Goal: Find specific page/section: Find specific page/section

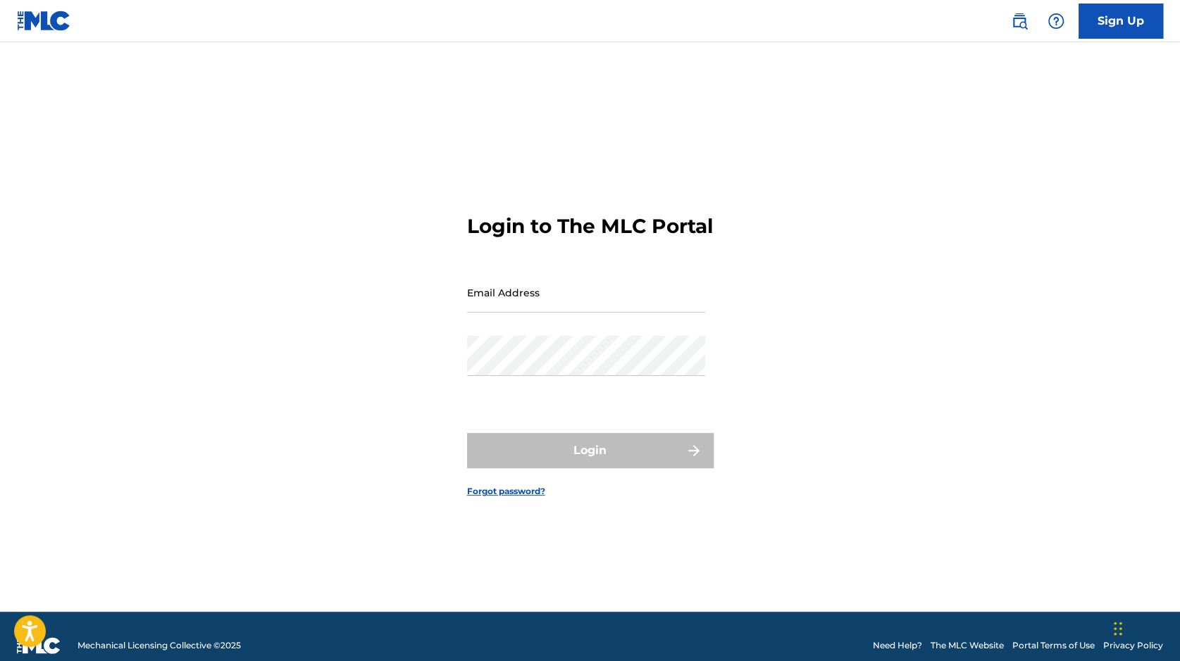
click at [547, 313] on input "Email Address" at bounding box center [586, 293] width 238 height 40
type input "[PERSON_NAME][EMAIL_ADDRESS][PERSON_NAME][DOMAIN_NAME]"
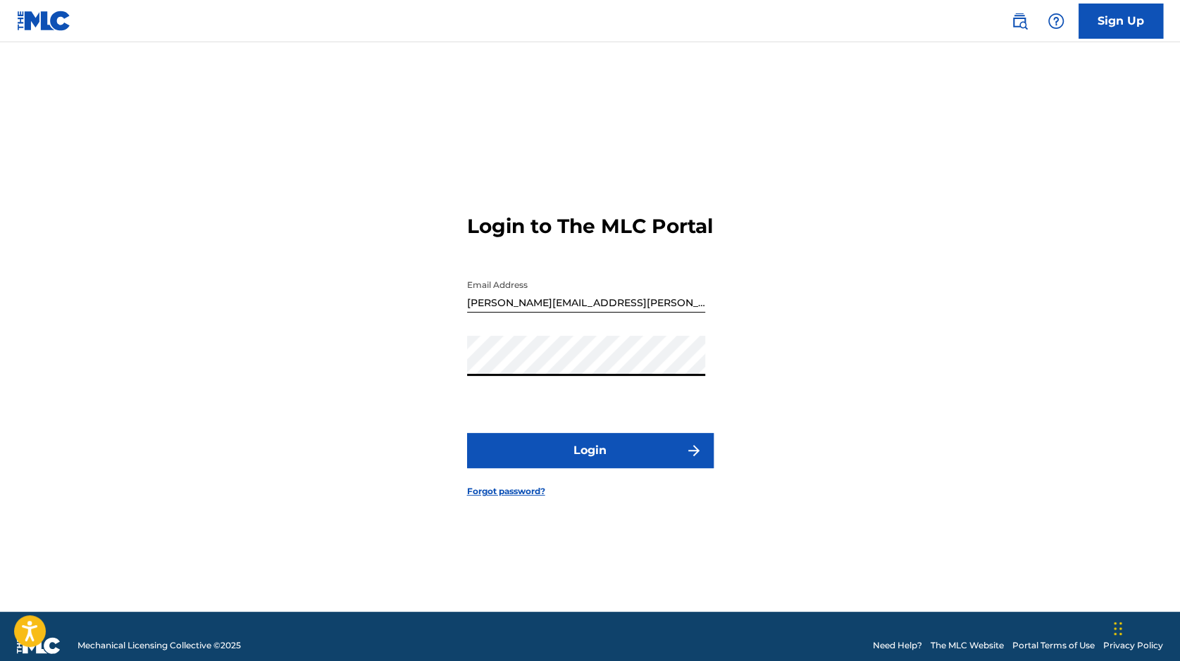
click at [587, 461] on button "Login" at bounding box center [590, 450] width 247 height 35
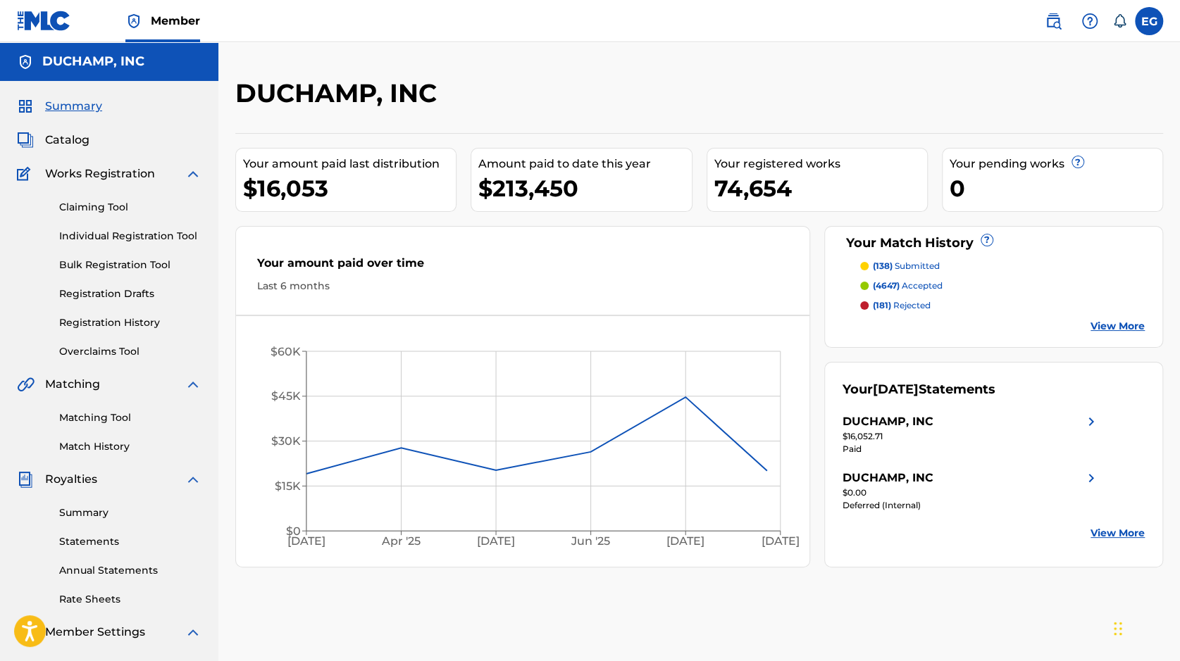
click at [100, 449] on link "Match History" at bounding box center [130, 447] width 142 height 15
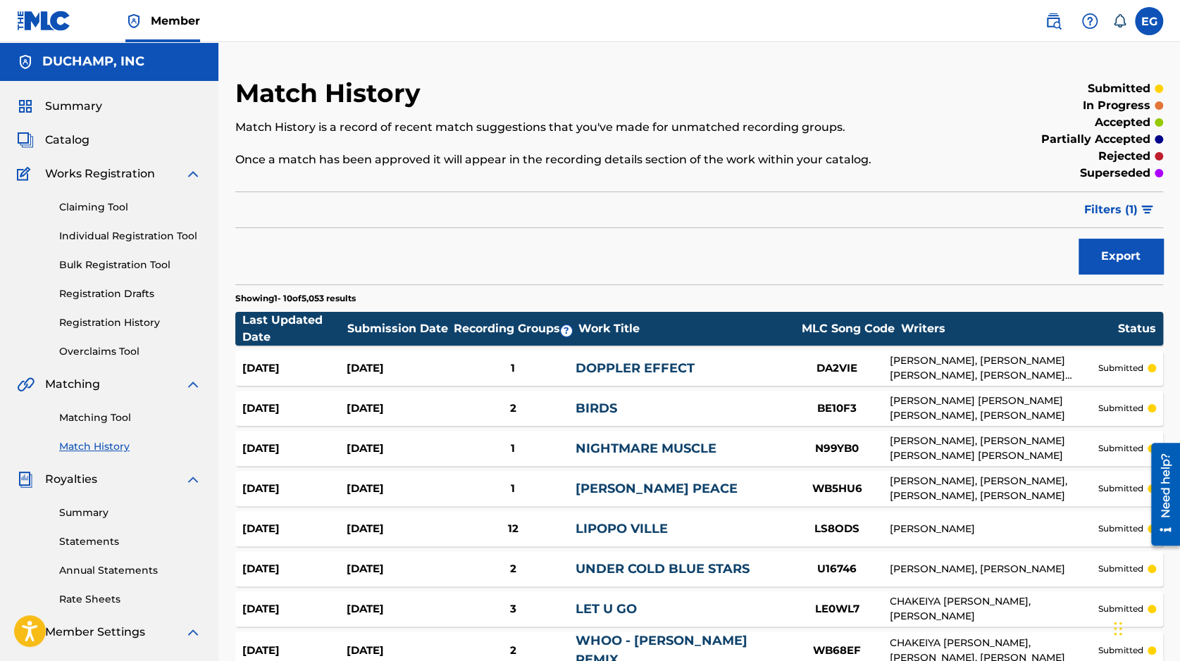
scroll to position [225, 0]
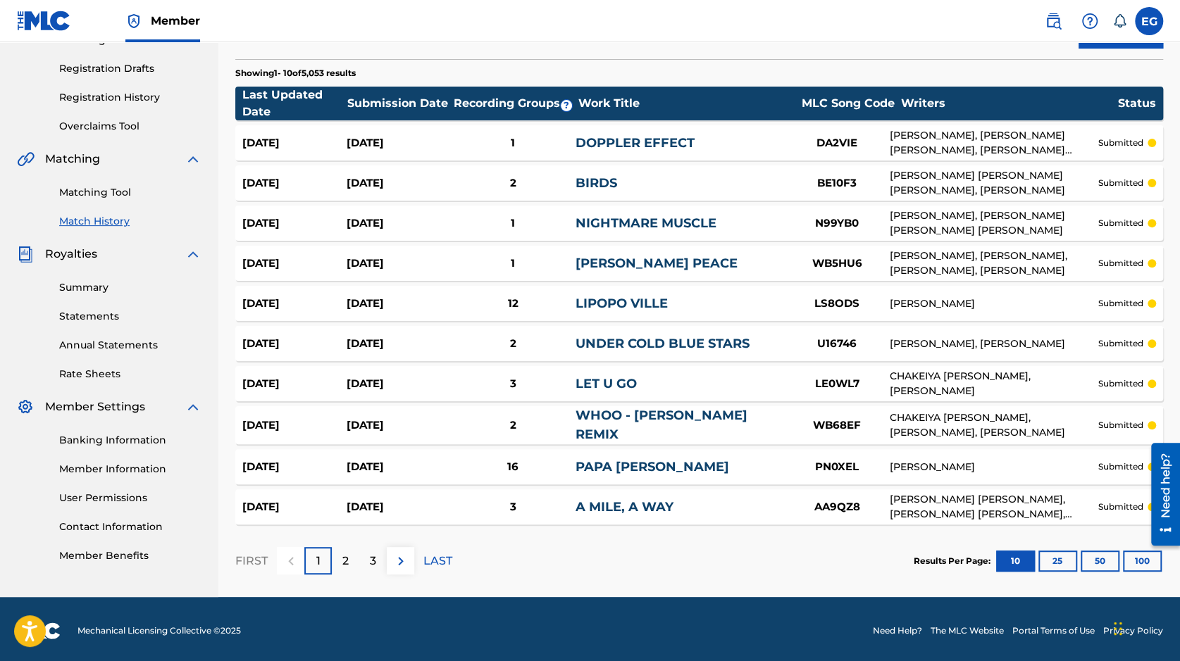
click at [1138, 552] on button "100" at bounding box center [1142, 561] width 39 height 21
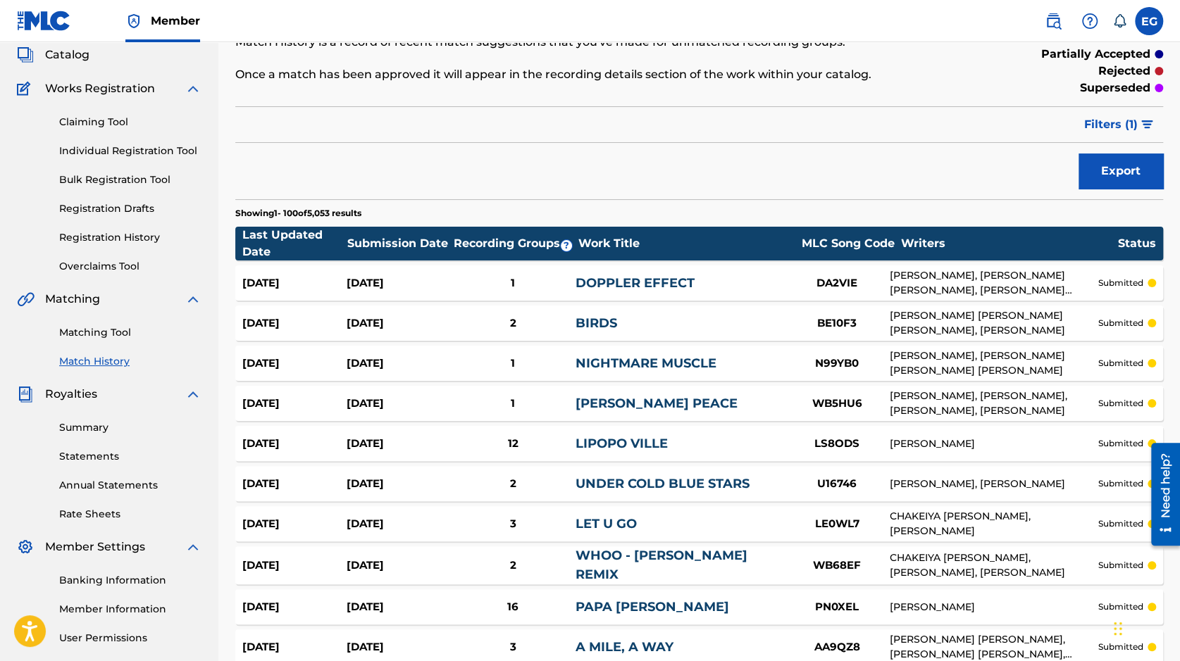
scroll to position [0, 0]
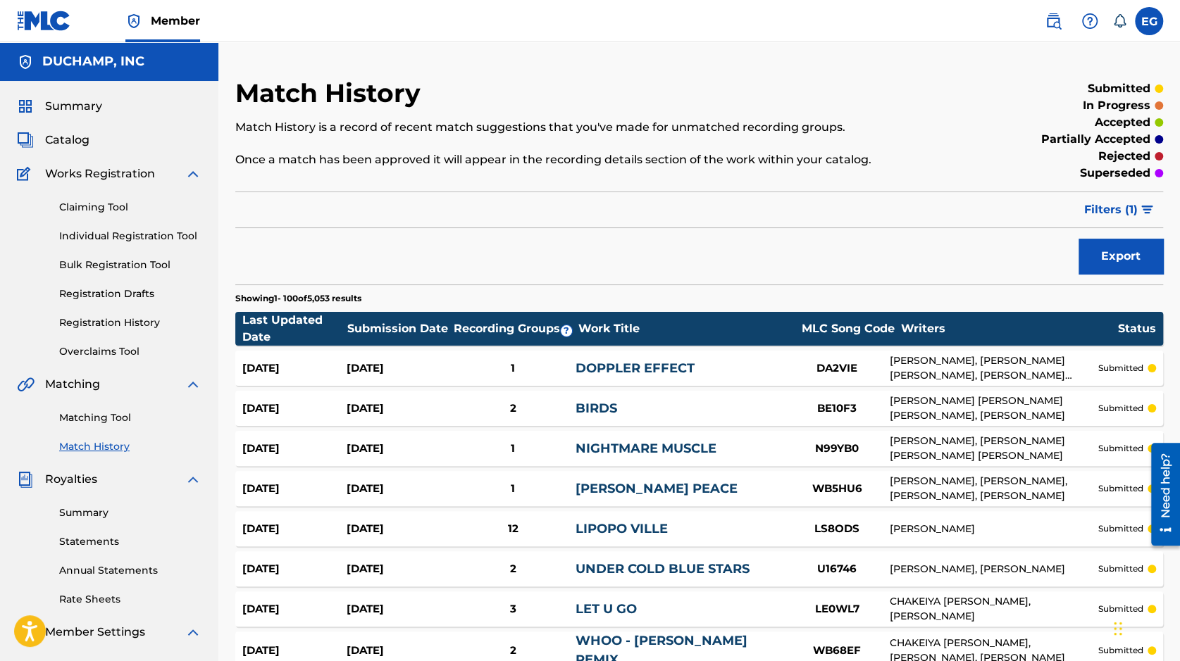
click at [107, 356] on link "Overclaims Tool" at bounding box center [130, 351] width 142 height 15
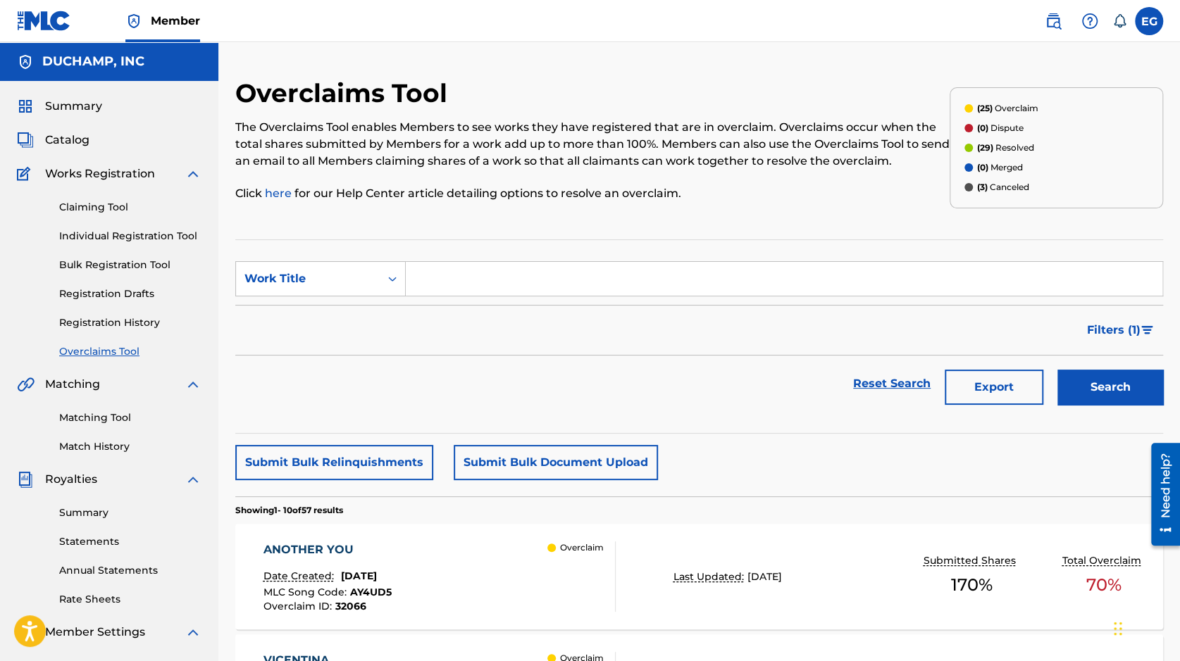
click at [92, 450] on link "Match History" at bounding box center [130, 447] width 142 height 15
